Goal: Navigation & Orientation: Find specific page/section

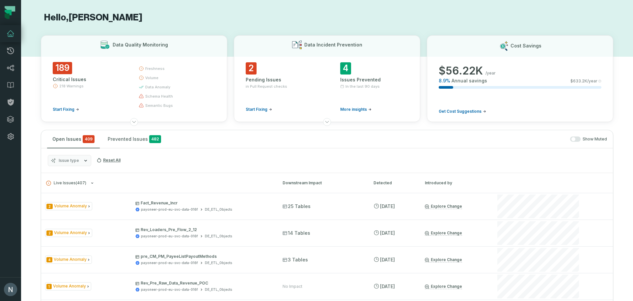
click at [9, 19] on icon at bounding box center [10, 13] width 20 height 20
